Goal: Task Accomplishment & Management: Complete application form

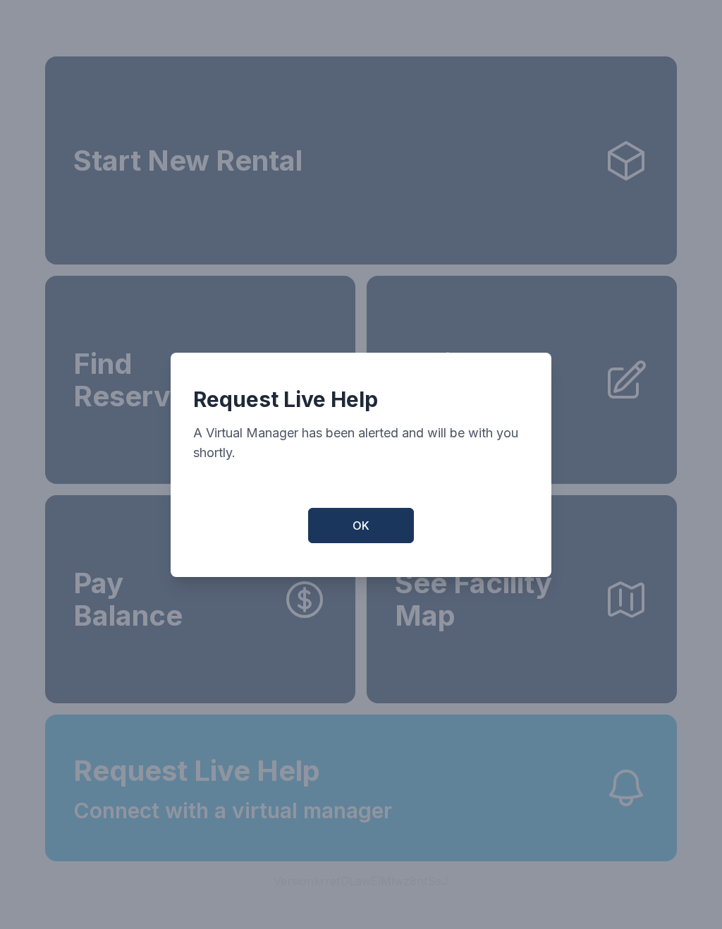
click at [376, 539] on button "OK" at bounding box center [361, 525] width 106 height 35
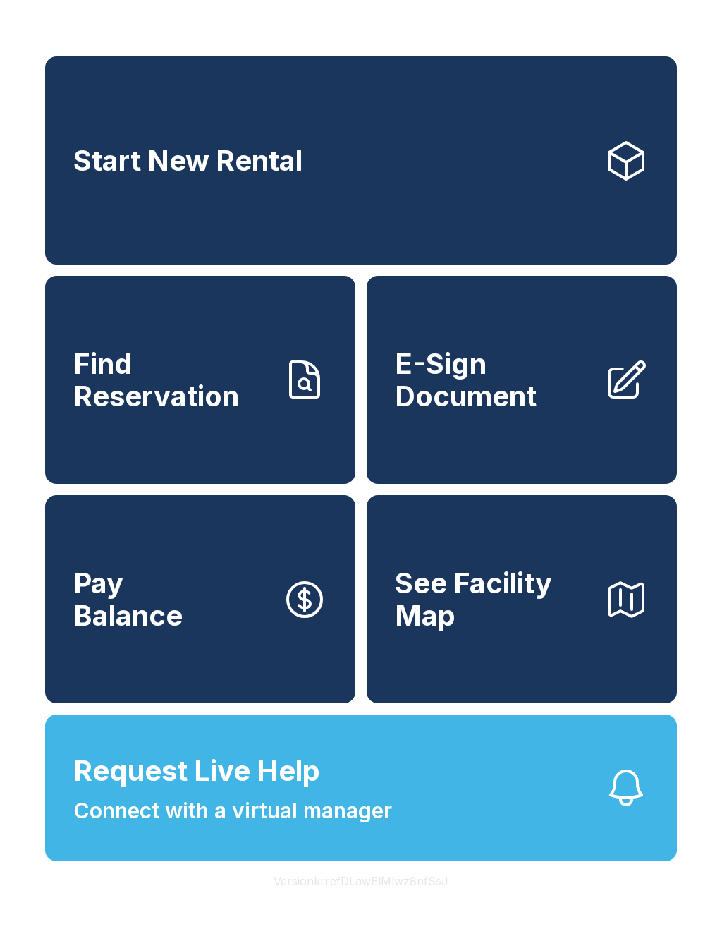
click at [513, 412] on span "E-Sign Document" at bounding box center [493, 380] width 197 height 64
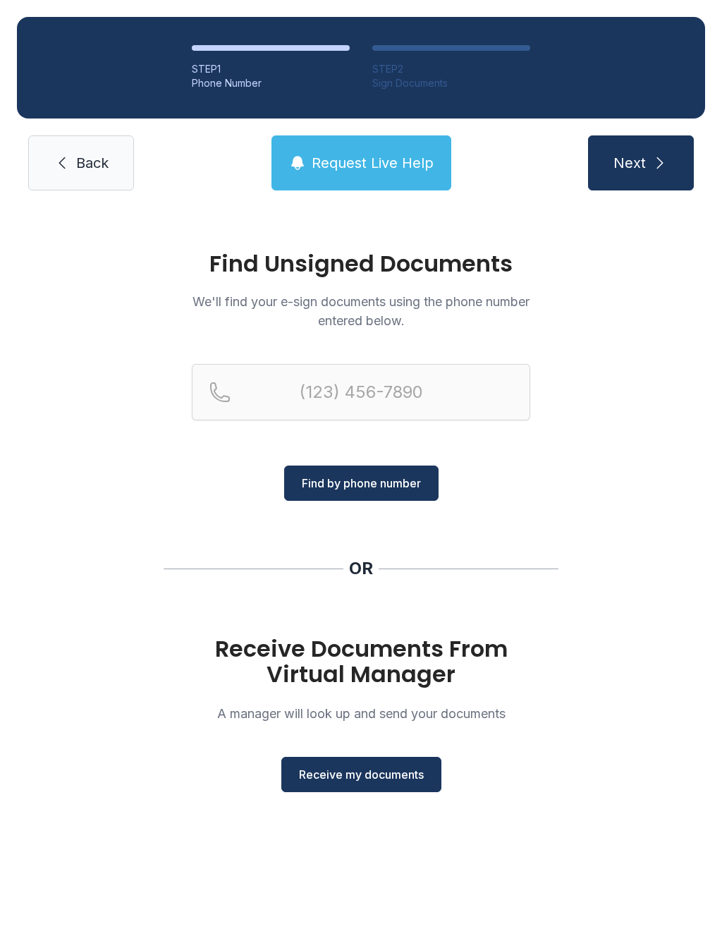
click at [396, 784] on button "Receive my documents" at bounding box center [361, 774] width 160 height 35
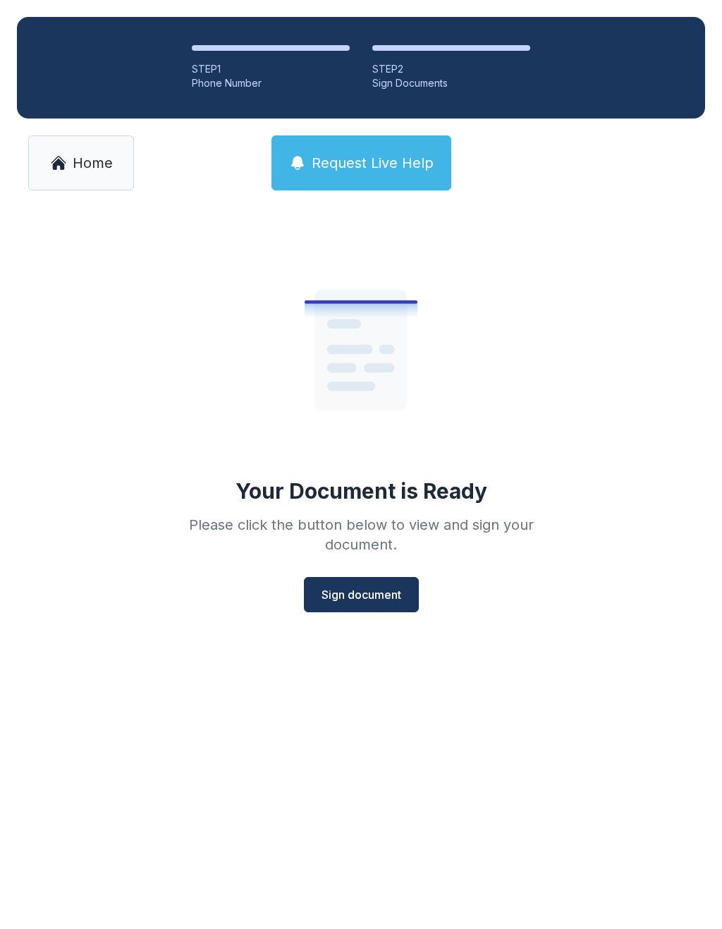
click at [365, 587] on span "Sign document" at bounding box center [362, 594] width 80 height 17
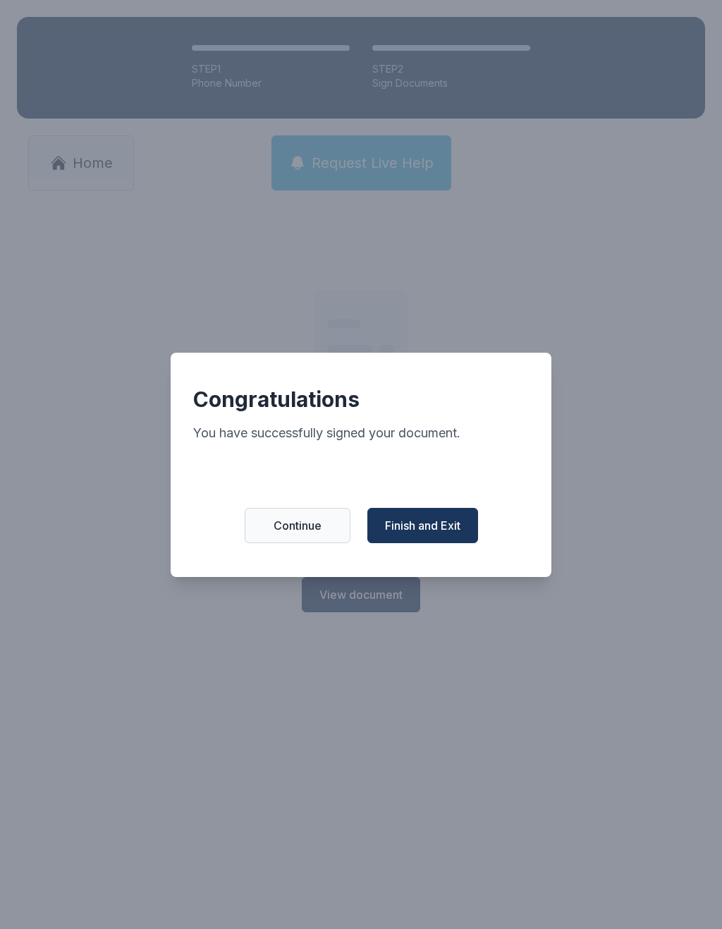
click at [441, 543] on button "Finish and Exit" at bounding box center [422, 525] width 111 height 35
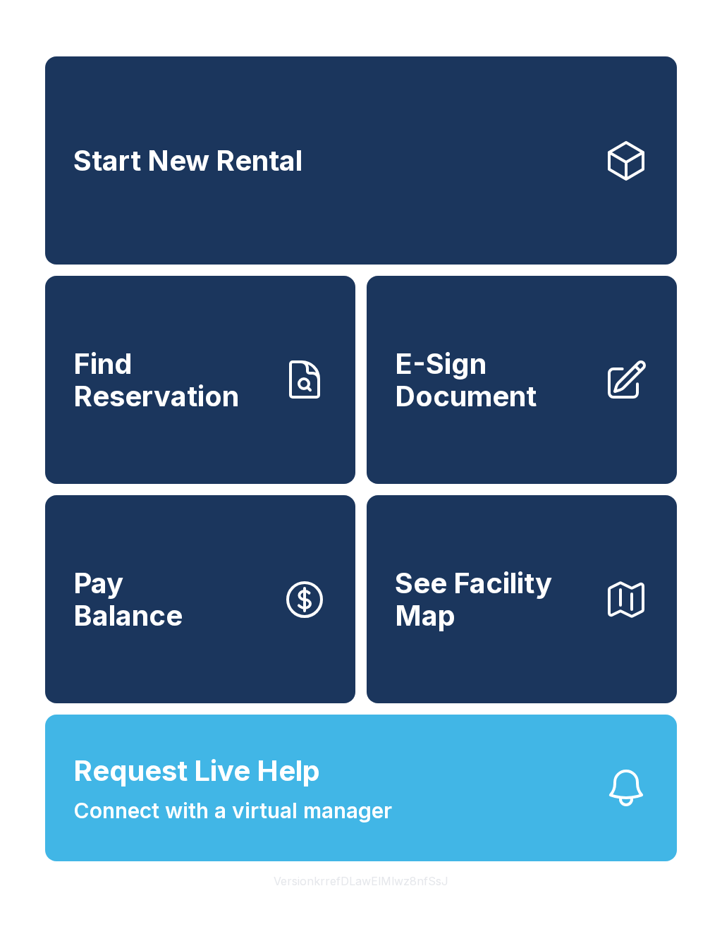
click at [531, 629] on span "See Facility Map" at bounding box center [493, 599] width 197 height 64
click at [488, 391] on span "E-Sign Document" at bounding box center [493, 380] width 197 height 64
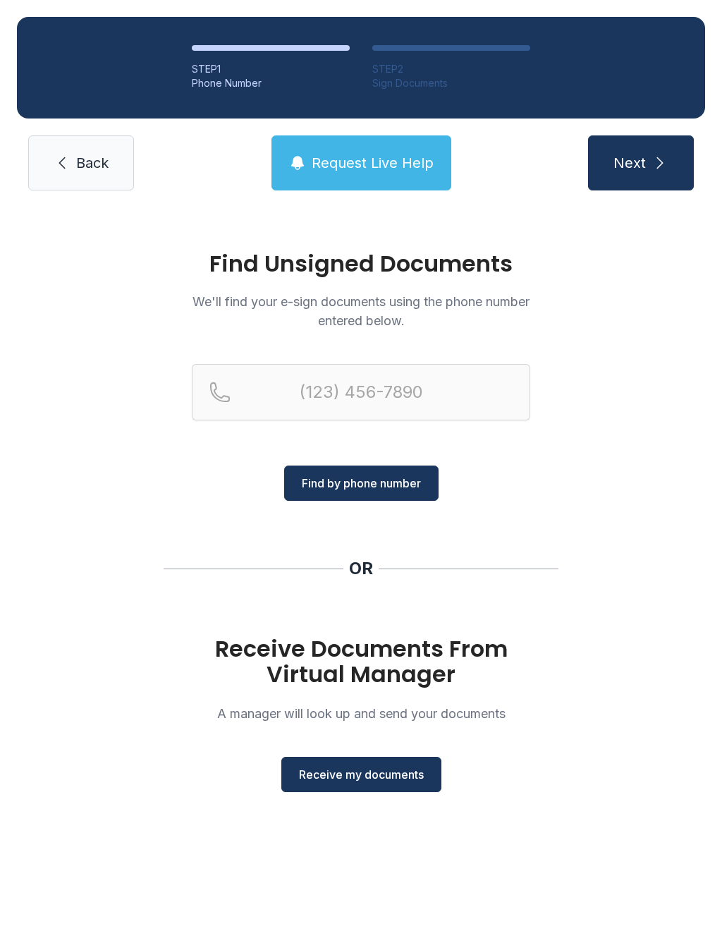
click at [368, 774] on span "Receive my documents" at bounding box center [361, 774] width 125 height 17
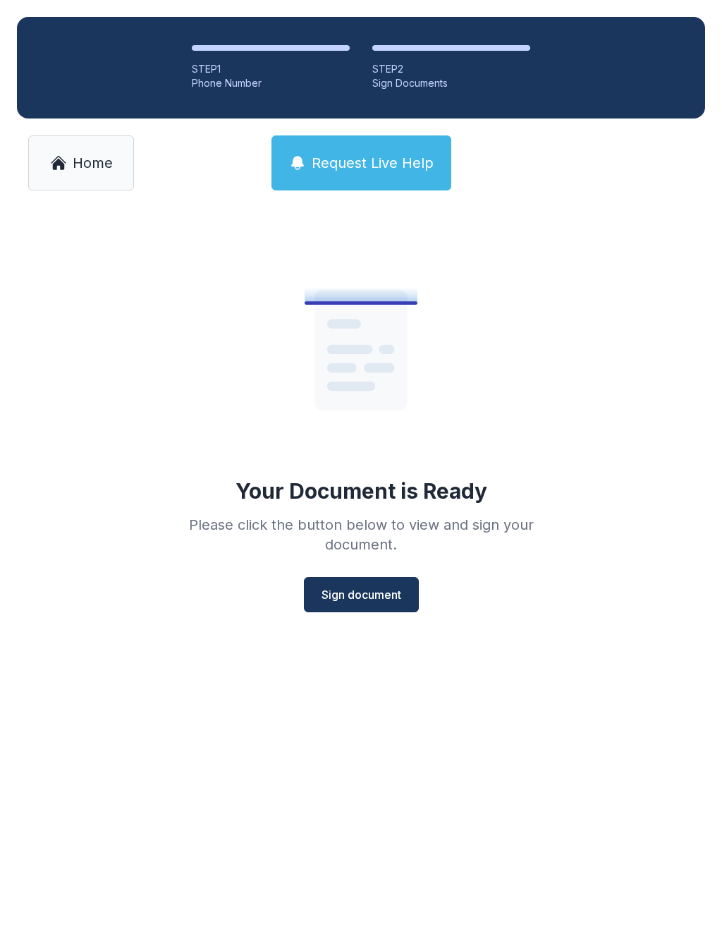
click at [401, 587] on span "Sign document" at bounding box center [362, 594] width 80 height 17
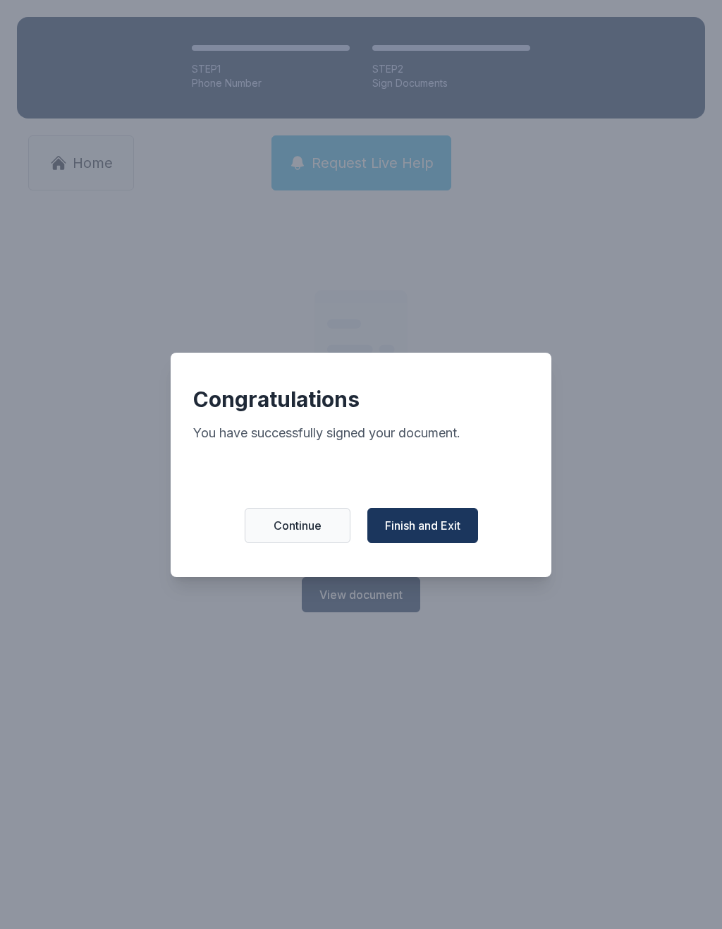
click at [454, 528] on span "Finish and Exit" at bounding box center [422, 525] width 75 height 17
